Goal: Task Accomplishment & Management: Manage account settings

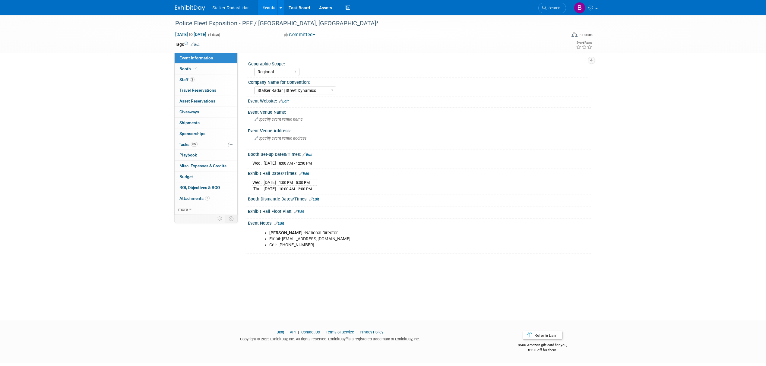
select select "Regional"
select select "Stalker Radar | Street Dynamics"
click at [555, 9] on span "Search" at bounding box center [553, 8] width 14 height 5
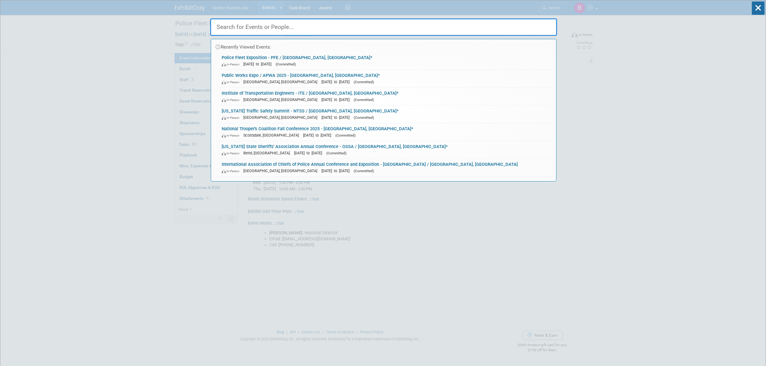
click at [242, 27] on input "text" at bounding box center [383, 26] width 347 height 17
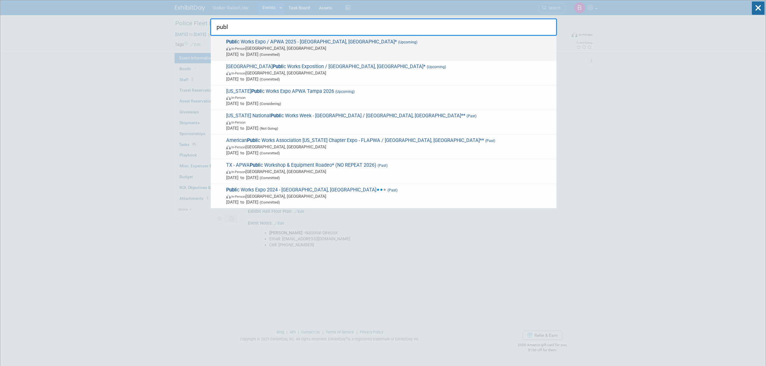
type input "publ"
click at [324, 40] on span "Publ ic Works Expo / APWA 2025 - Chicago, IL* (Upcoming) In-Person Chicago, IL …" at bounding box center [388, 48] width 329 height 18
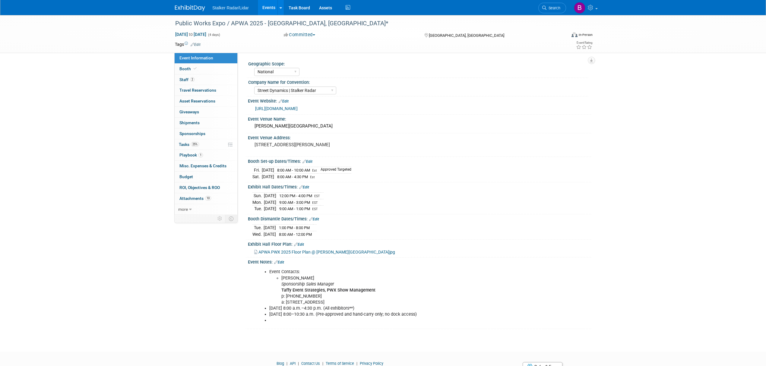
select select "National"
select select "Street Dynamics | Stalker Radar"
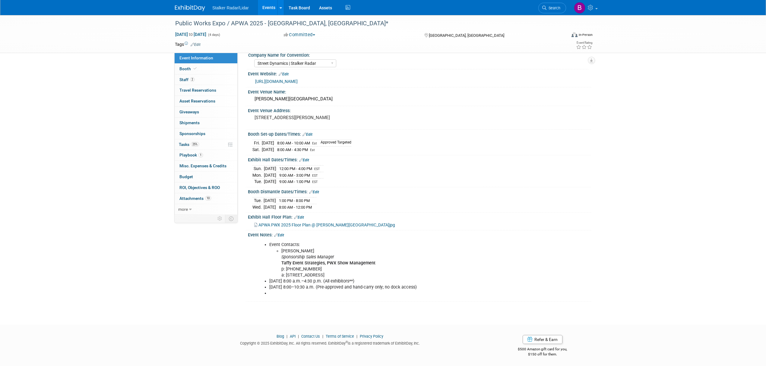
scroll to position [28, 0]
click at [203, 67] on link "Booth" at bounding box center [206, 69] width 63 height 11
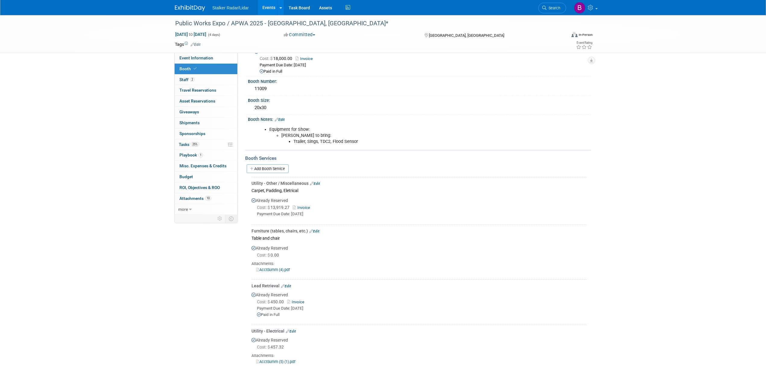
scroll to position [0, 0]
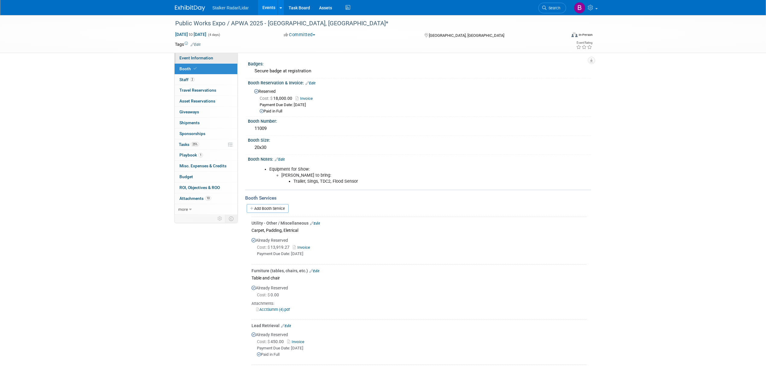
click at [193, 58] on span "Event Information" at bounding box center [196, 57] width 34 height 5
select select "National"
select select "Street Dynamics | Stalker Radar"
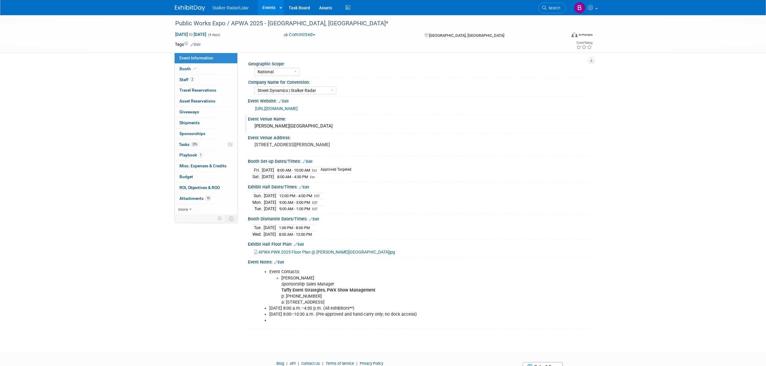
drag, startPoint x: 355, startPoint y: 128, endPoint x: 255, endPoint y: 128, distance: 100.1
click at [255, 128] on div "McCormick Place Lakeside Convention Center" at bounding box center [419, 125] width 334 height 9
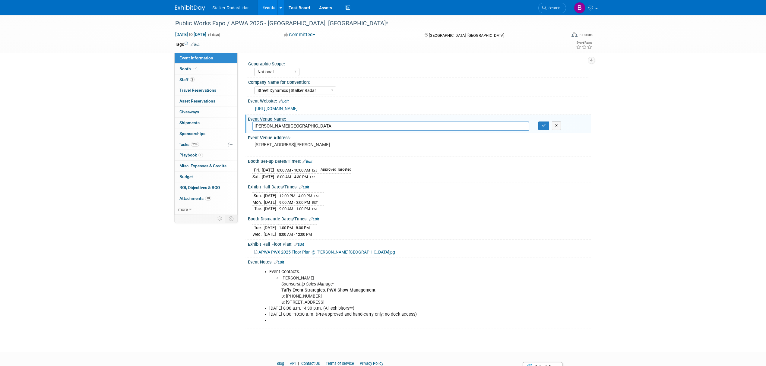
drag, startPoint x: 263, startPoint y: 128, endPoint x: 241, endPoint y: 123, distance: 21.9
click at [241, 123] on div "Geographic Scope: Regional National International Company Name for Convention: …" at bounding box center [414, 135] width 353 height 164
click at [306, 252] on span "APWA PWX 2025 Floor Plan @ McCormick Place Lakeside Convention Center.jpg" at bounding box center [326, 252] width 137 height 5
click at [541, 129] on button "button" at bounding box center [543, 125] width 11 height 8
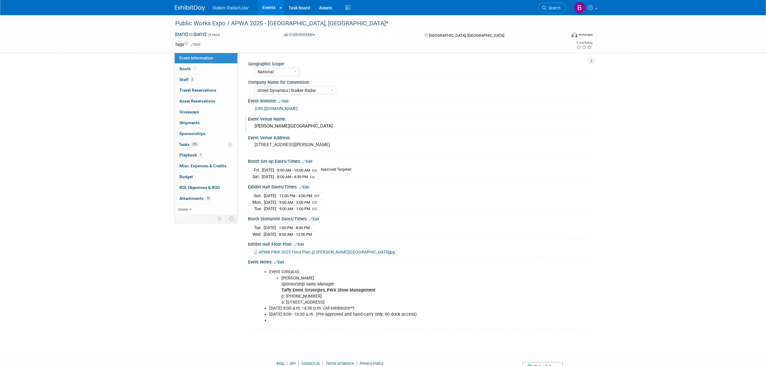
click at [298, 107] on link "https://www.apwa.org/events/pwx-conference/pwx-for-exhibitors/" at bounding box center [276, 108] width 43 height 5
click at [265, 9] on link "Events" at bounding box center [269, 7] width 22 height 15
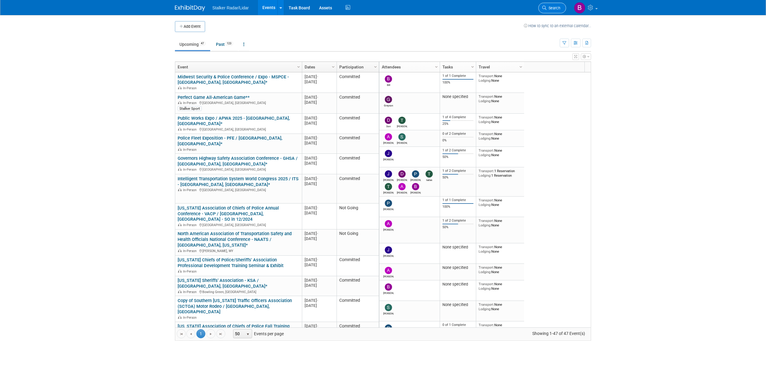
click at [551, 7] on span "Search" at bounding box center [553, 8] width 14 height 5
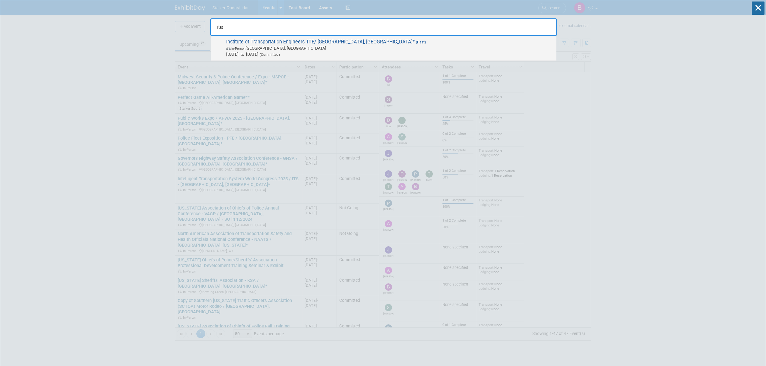
type input "ite"
click at [301, 49] on span "In-Person Orlando, FL" at bounding box center [389, 48] width 327 height 6
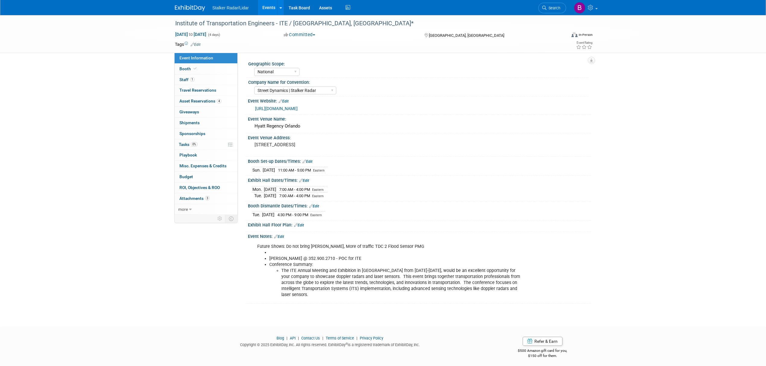
select select "National"
select select "Street Dynamics | Stalker Radar"
click at [194, 71] on span at bounding box center [194, 68] width 5 height 5
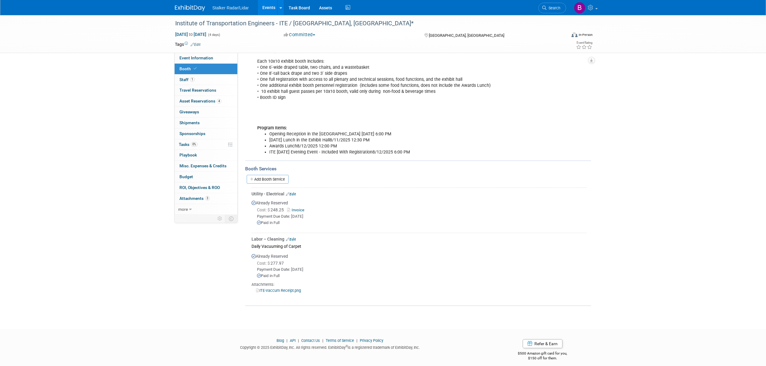
scroll to position [111, 0]
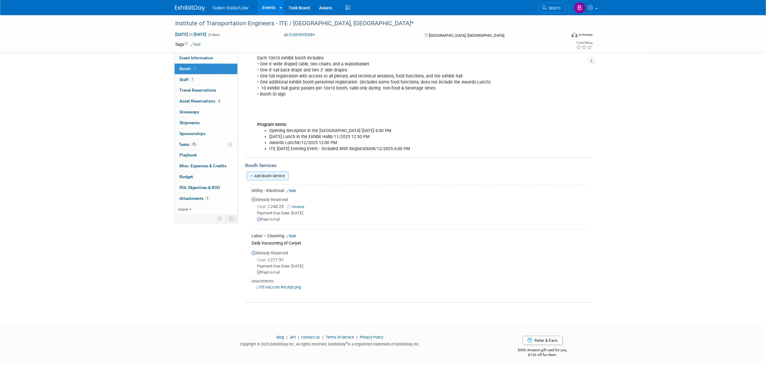
click at [265, 174] on link "Add Booth Service" at bounding box center [268, 176] width 42 height 9
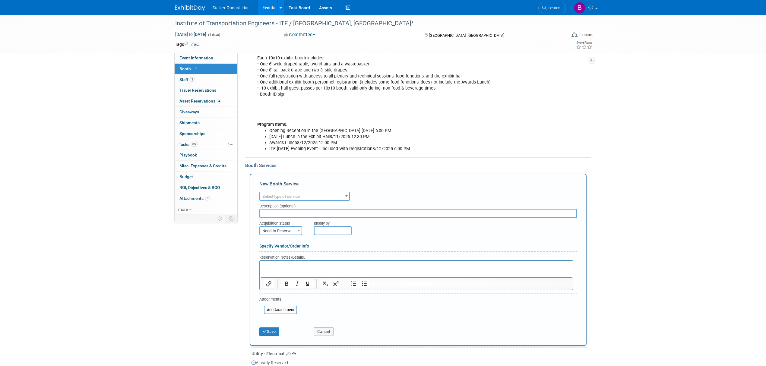
scroll to position [0, 0]
click at [291, 197] on span "Select type of service" at bounding box center [280, 196] width 37 height 5
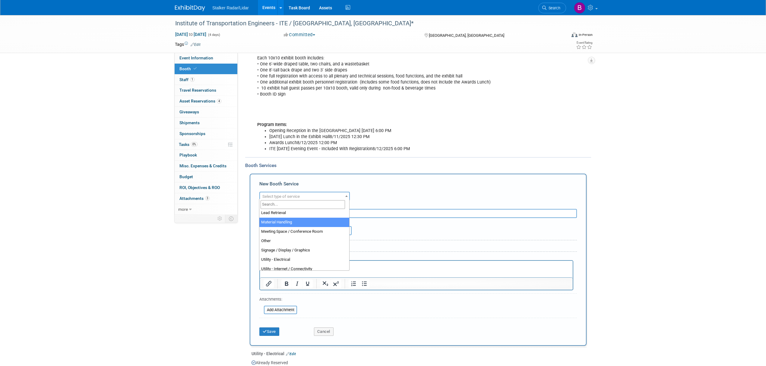
select select "10"
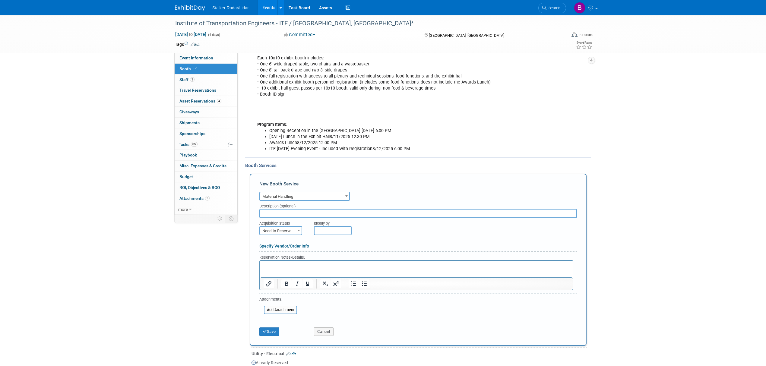
click at [281, 214] on input "text" at bounding box center [417, 213] width 317 height 9
type input "B"
type input "boxes and supplies"
click at [288, 229] on span "Need to Reserve" at bounding box center [281, 231] width 42 height 8
select select "2"
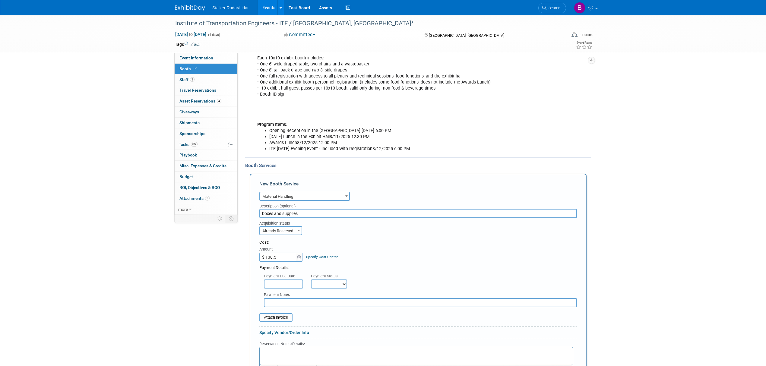
type input "$ 138.52"
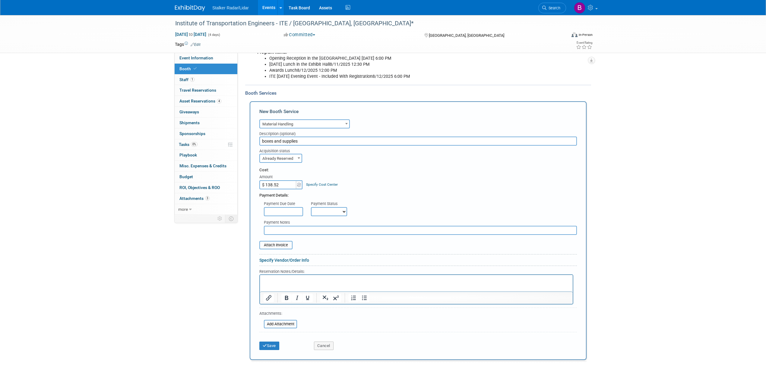
scroll to position [232, 0]
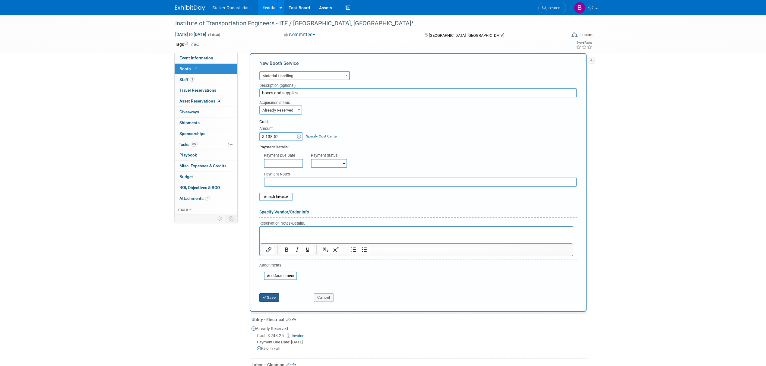
click at [268, 293] on button "Save" at bounding box center [269, 297] width 20 height 8
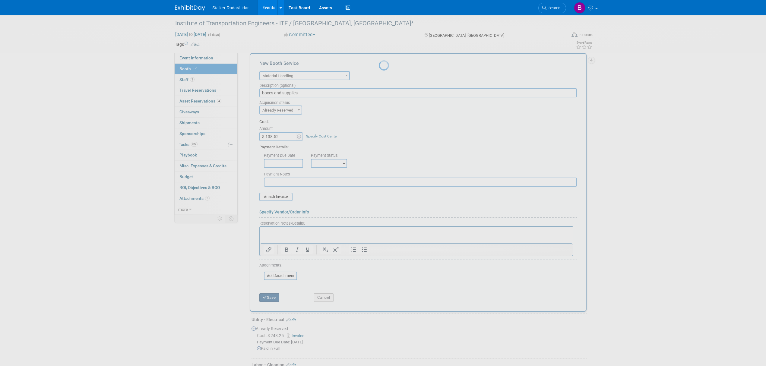
scroll to position [152, 0]
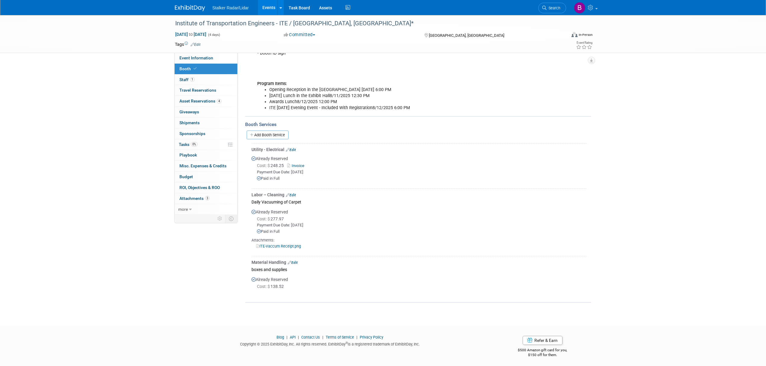
click at [553, 9] on span "Search" at bounding box center [553, 8] width 14 height 5
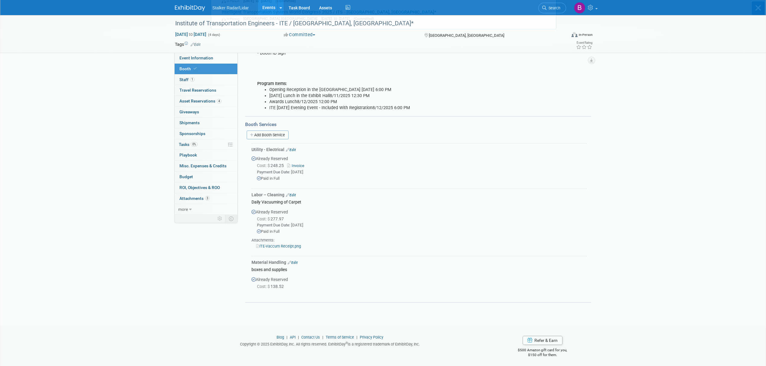
scroll to position [0, 0]
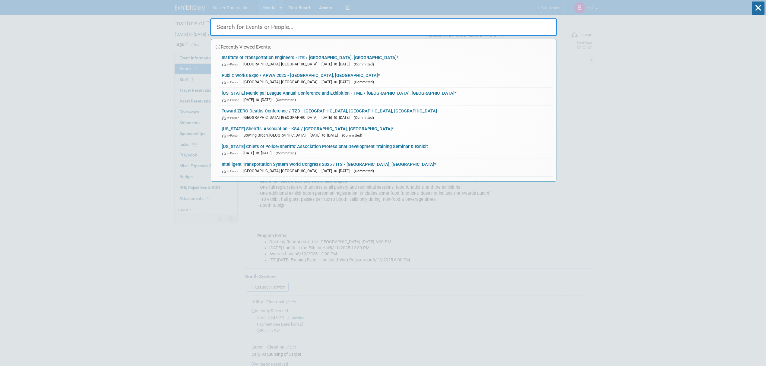
click at [295, 79] on div "In-Person Chicago, IL Aug 17, 2025 to Aug 20, 2025 (Committed)" at bounding box center [386, 82] width 328 height 6
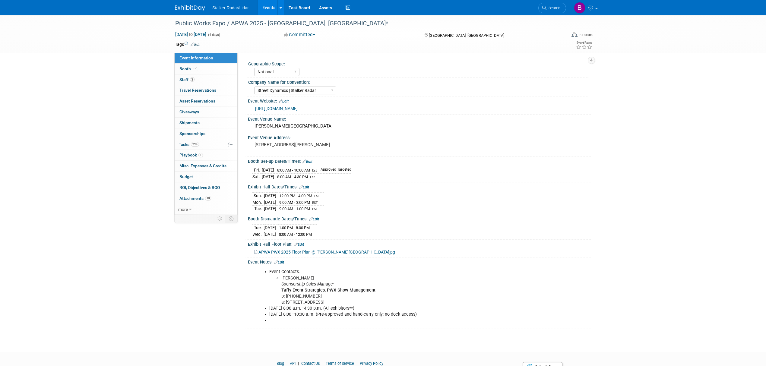
select select "National"
select select "Street Dynamics | Stalker Radar"
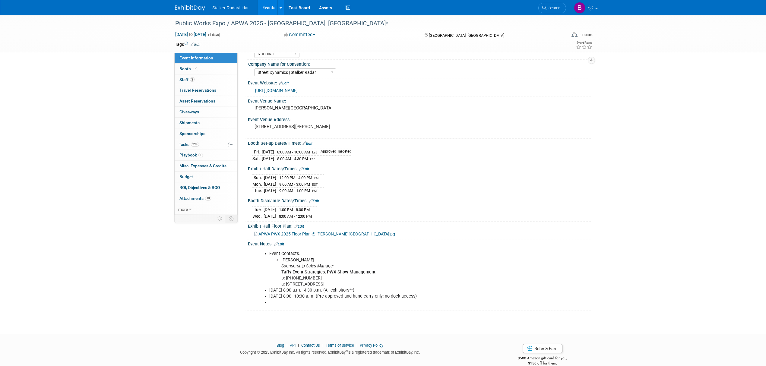
scroll to position [28, 0]
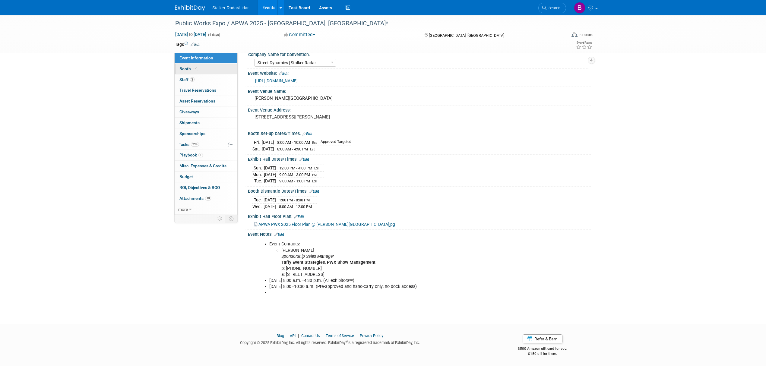
click at [203, 69] on link "Booth" at bounding box center [206, 69] width 63 height 11
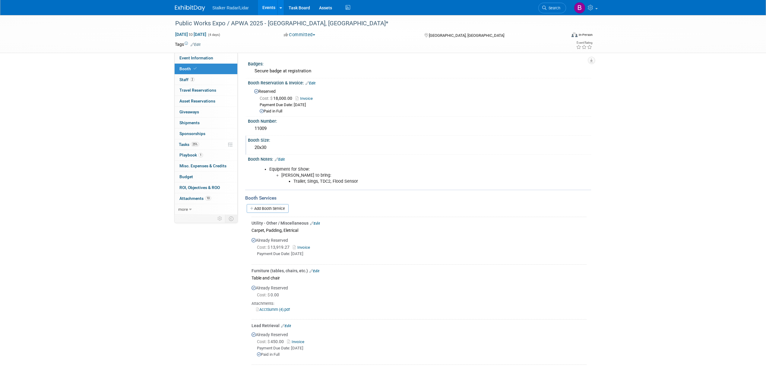
scroll to position [80, 0]
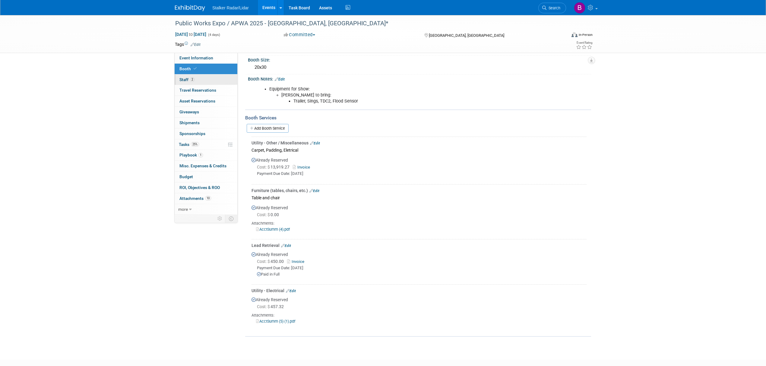
click at [209, 81] on link "2 Staff 2" at bounding box center [206, 79] width 63 height 11
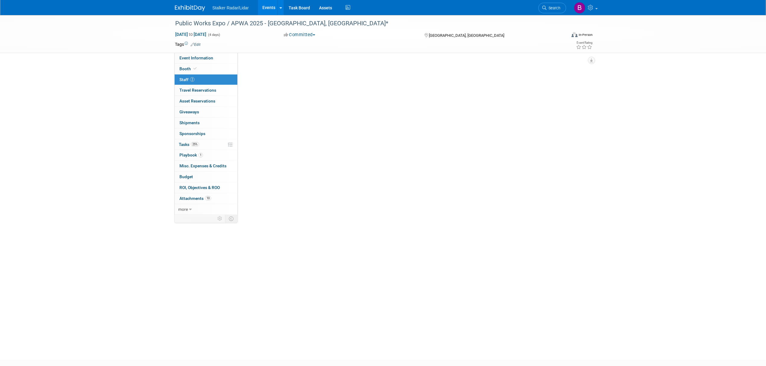
scroll to position [0, 0]
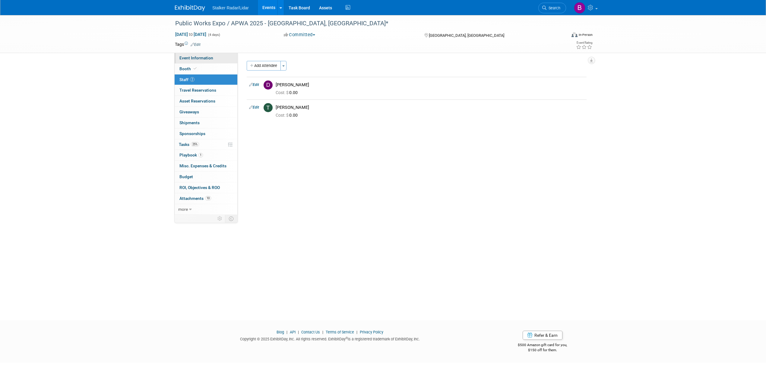
click at [205, 59] on span "Event Information" at bounding box center [196, 57] width 34 height 5
select select "National"
select select "Street Dynamics | Stalker Radar"
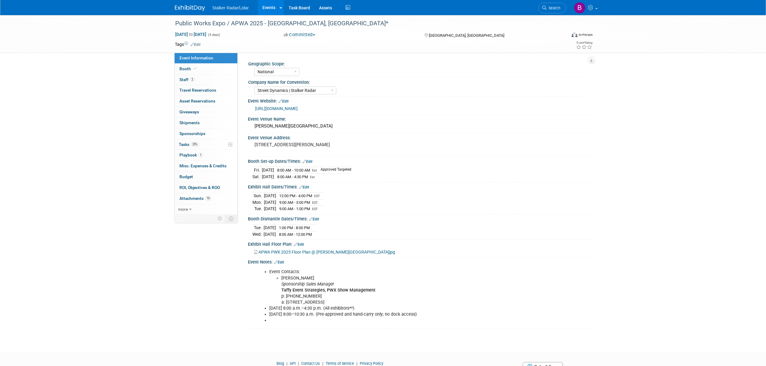
click at [268, 5] on link "Events" at bounding box center [269, 7] width 22 height 15
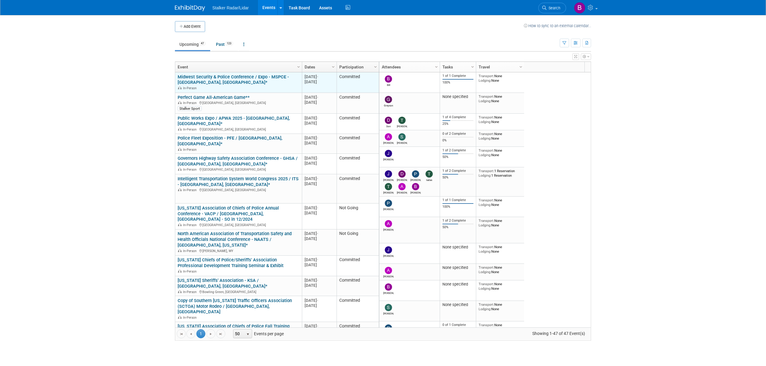
click at [204, 82] on link "Midwest Security & Police Conference / Expo - MSPCE - [GEOGRAPHIC_DATA], [GEOGR…" at bounding box center [233, 79] width 111 height 11
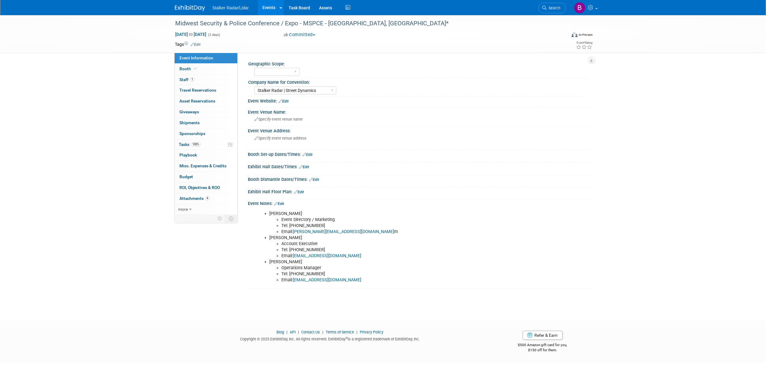
select select "Stalker Radar | Street Dynamics"
click at [196, 70] on icon at bounding box center [195, 68] width 3 height 3
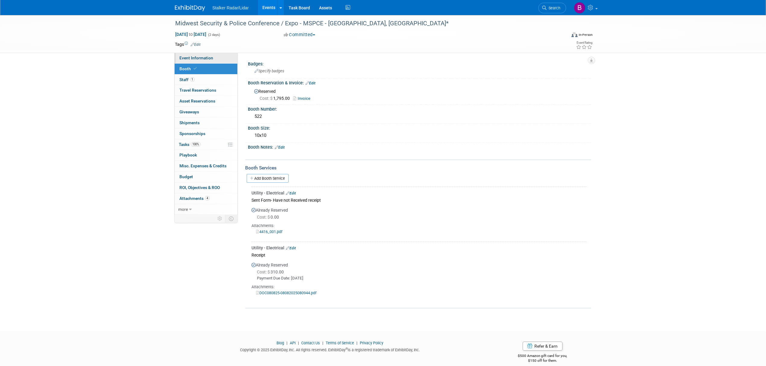
click at [196, 58] on span "Event Information" at bounding box center [196, 57] width 34 height 5
select select "Stalker Radar | Street Dynamics"
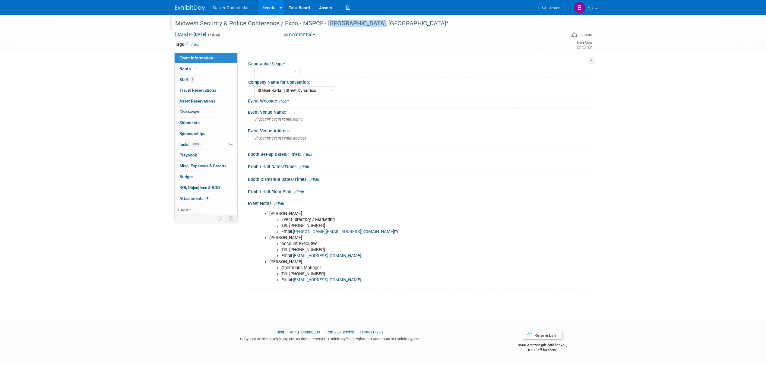
drag, startPoint x: 326, startPoint y: 24, endPoint x: 364, endPoint y: 24, distance: 38.9
click at [364, 24] on div "Midwest Security & Police Conference / Expo - MSPCE - [GEOGRAPHIC_DATA], [GEOGR…" at bounding box center [365, 23] width 384 height 11
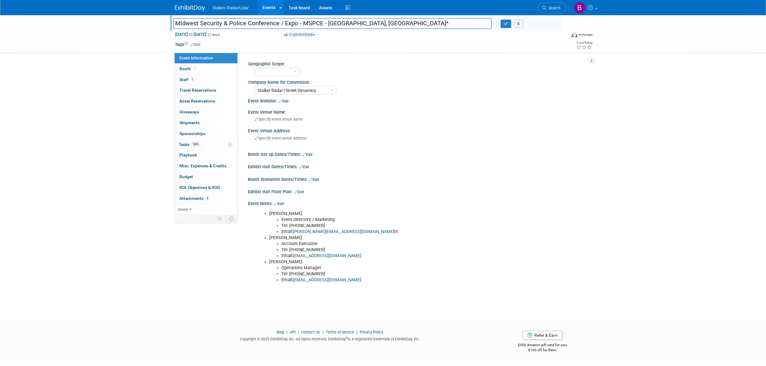
drag, startPoint x: 367, startPoint y: 23, endPoint x: 327, endPoint y: 22, distance: 40.4
click at [327, 22] on input "Midwest Security & Police Conference / Expo - MSPCE - [GEOGRAPHIC_DATA], [GEOGR…" at bounding box center [332, 23] width 318 height 11
click at [195, 67] on icon at bounding box center [195, 68] width 3 height 3
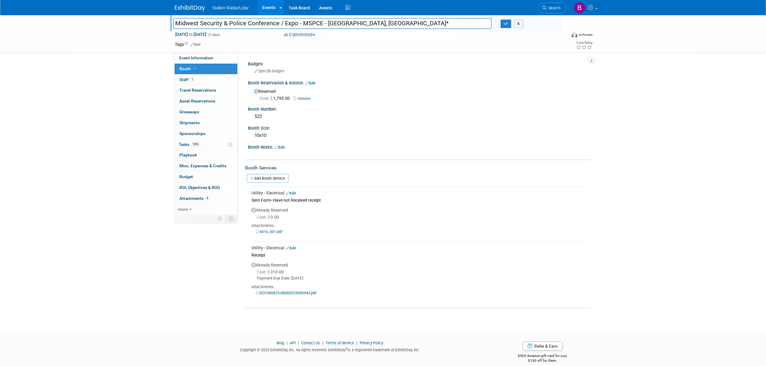
drag, startPoint x: 400, startPoint y: 18, endPoint x: 167, endPoint y: 18, distance: 233.0
click at [167, 18] on div "Midwest Security & Police Conference / Expo - MSPCE - [GEOGRAPHIC_DATA], [GEOGR…" at bounding box center [383, 34] width 766 height 38
